Goal: Obtain resource: Obtain resource

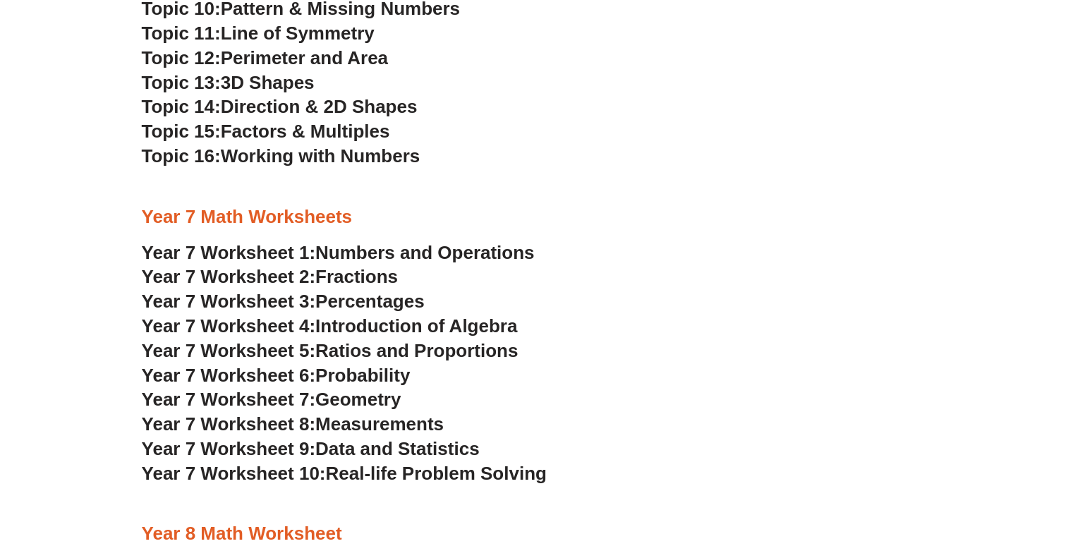
scroll to position [3323, 0]
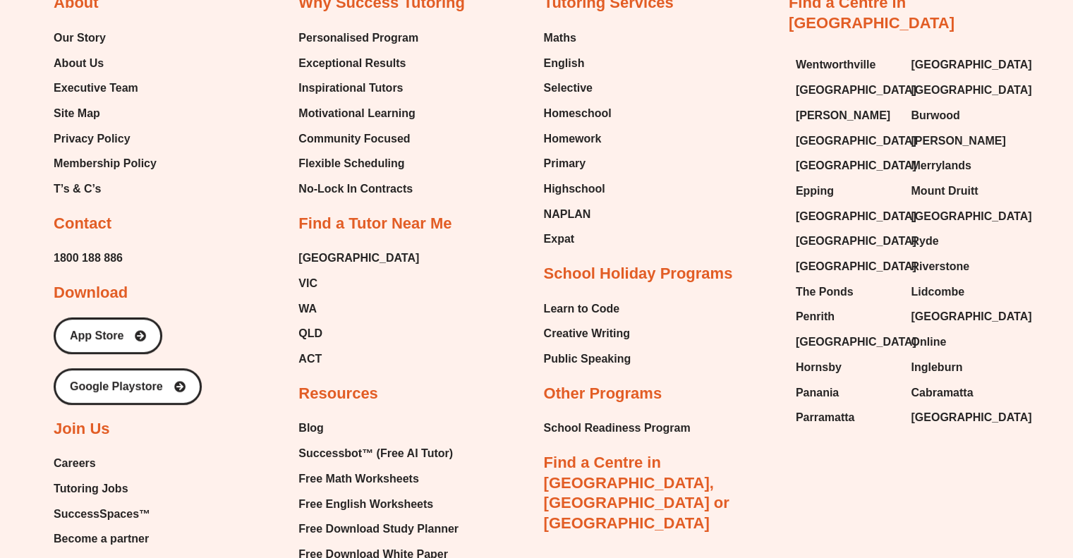
scroll to position [6104, 0]
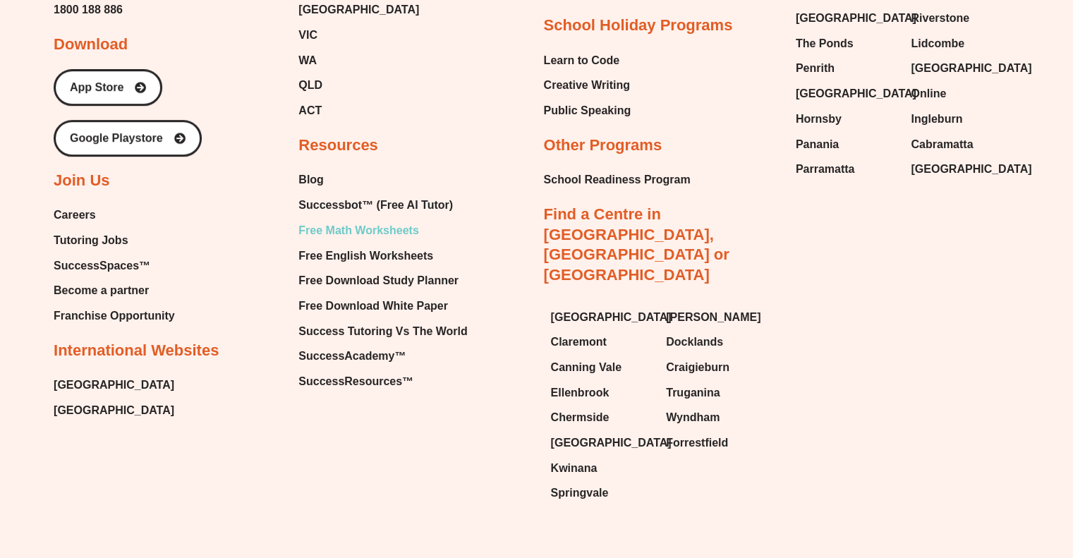
click at [376, 220] on span "Free Math Worksheets" at bounding box center [358, 230] width 120 height 21
click at [384, 245] on span "Free English Worksheets" at bounding box center [365, 255] width 135 height 21
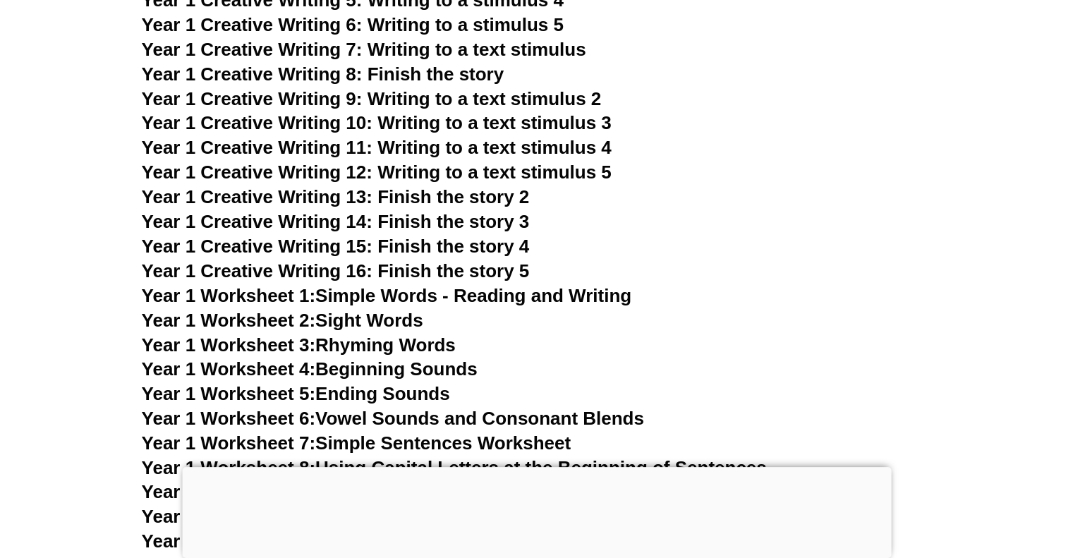
scroll to position [2436, 0]
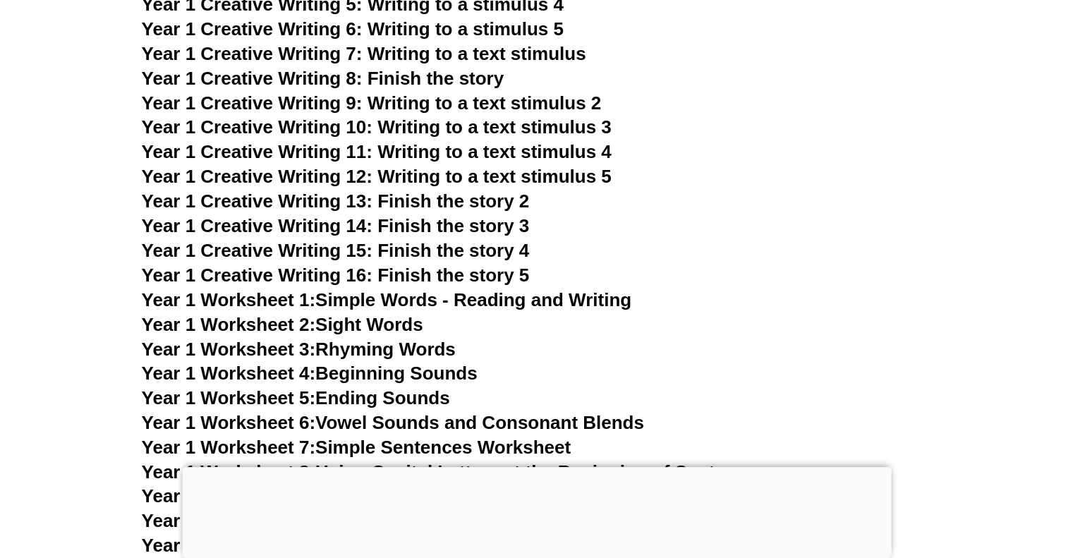
click at [400, 78] on span "Year 1 Creative Writing 8: Finish the story" at bounding box center [323, 78] width 362 height 21
click at [464, 205] on span "Year 1 Creative Writing 13: Finish the story 2" at bounding box center [336, 200] width 388 height 21
click at [468, 225] on span "Year 1 Creative Writing 14: Finish the story 3" at bounding box center [336, 225] width 388 height 21
